Goal: Navigation & Orientation: Find specific page/section

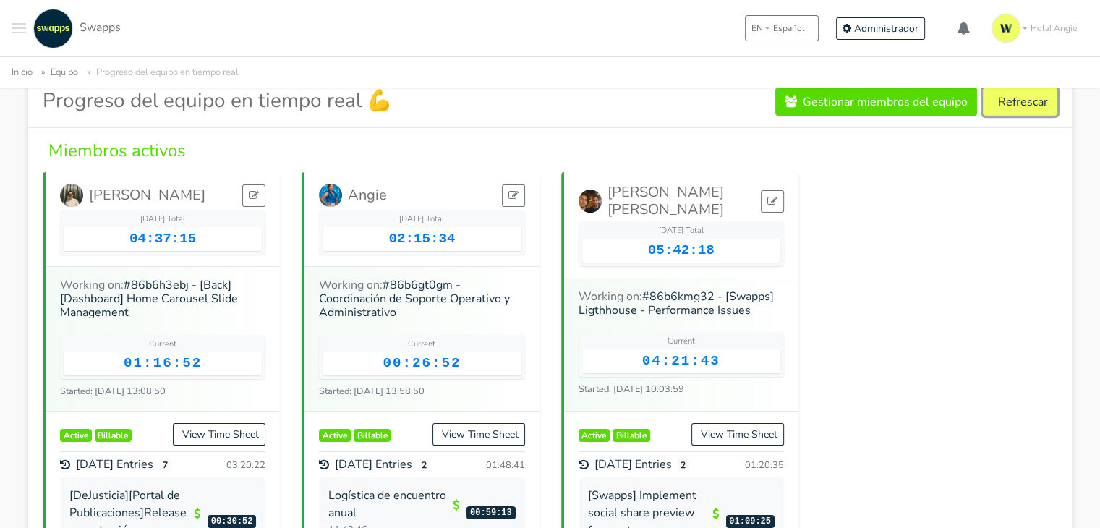
drag, startPoint x: 0, startPoint y: 0, endPoint x: 1006, endPoint y: 103, distance: 1011.2
click at [1006, 103] on button "Refrescar" at bounding box center [1020, 102] width 74 height 28
click at [1021, 101] on button "Refrescar" at bounding box center [1020, 102] width 74 height 28
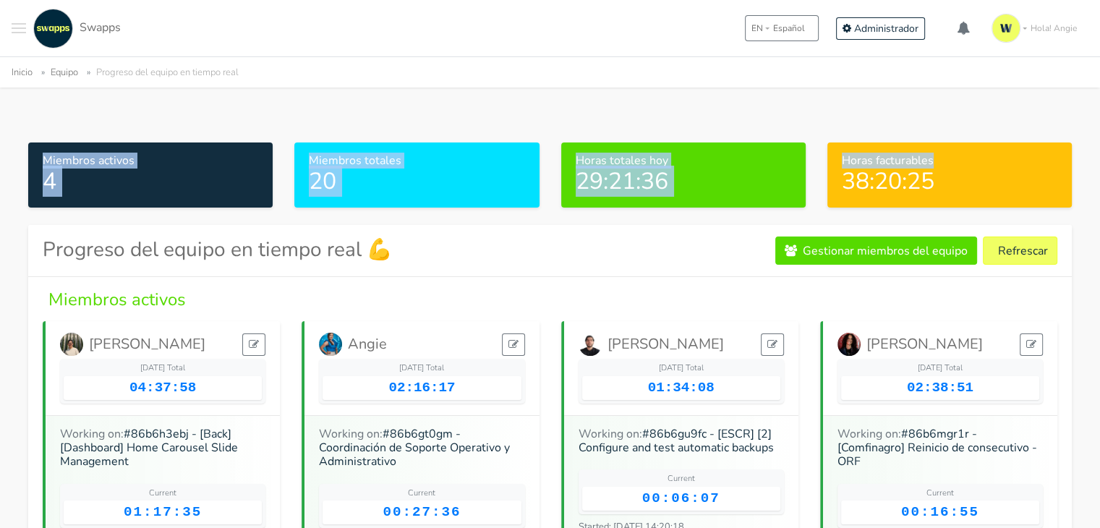
drag, startPoint x: 1099, startPoint y: 76, endPoint x: 1093, endPoint y: 114, distance: 37.9
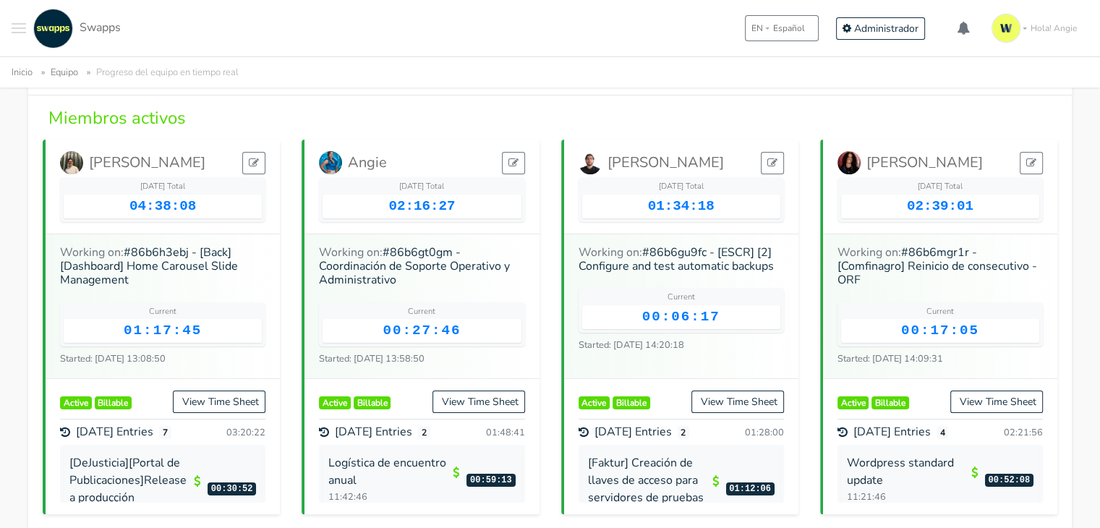
scroll to position [72, 0]
